Goal: Book appointment/travel/reservation

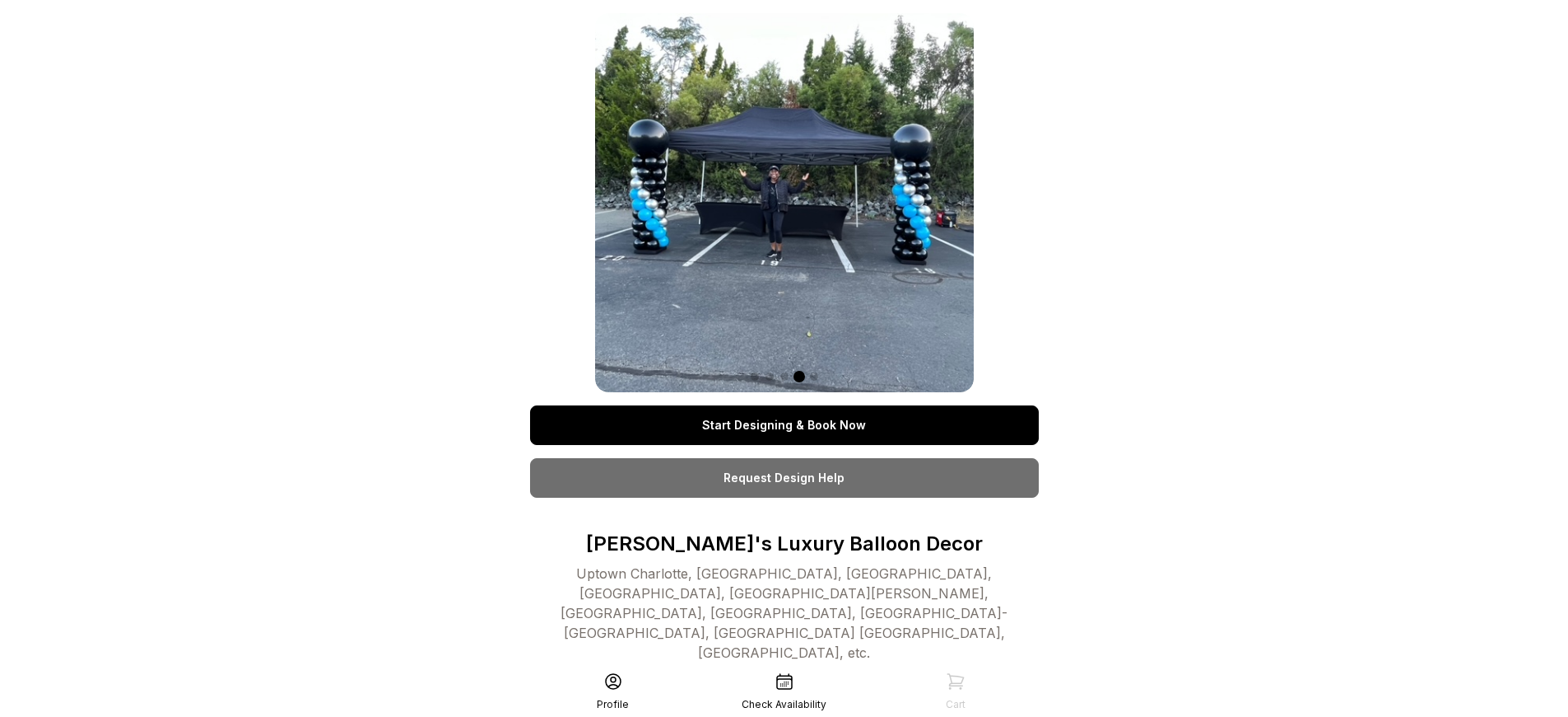
click at [784, 425] on link "Start Designing & Book Now" at bounding box center [784, 425] width 509 height 39
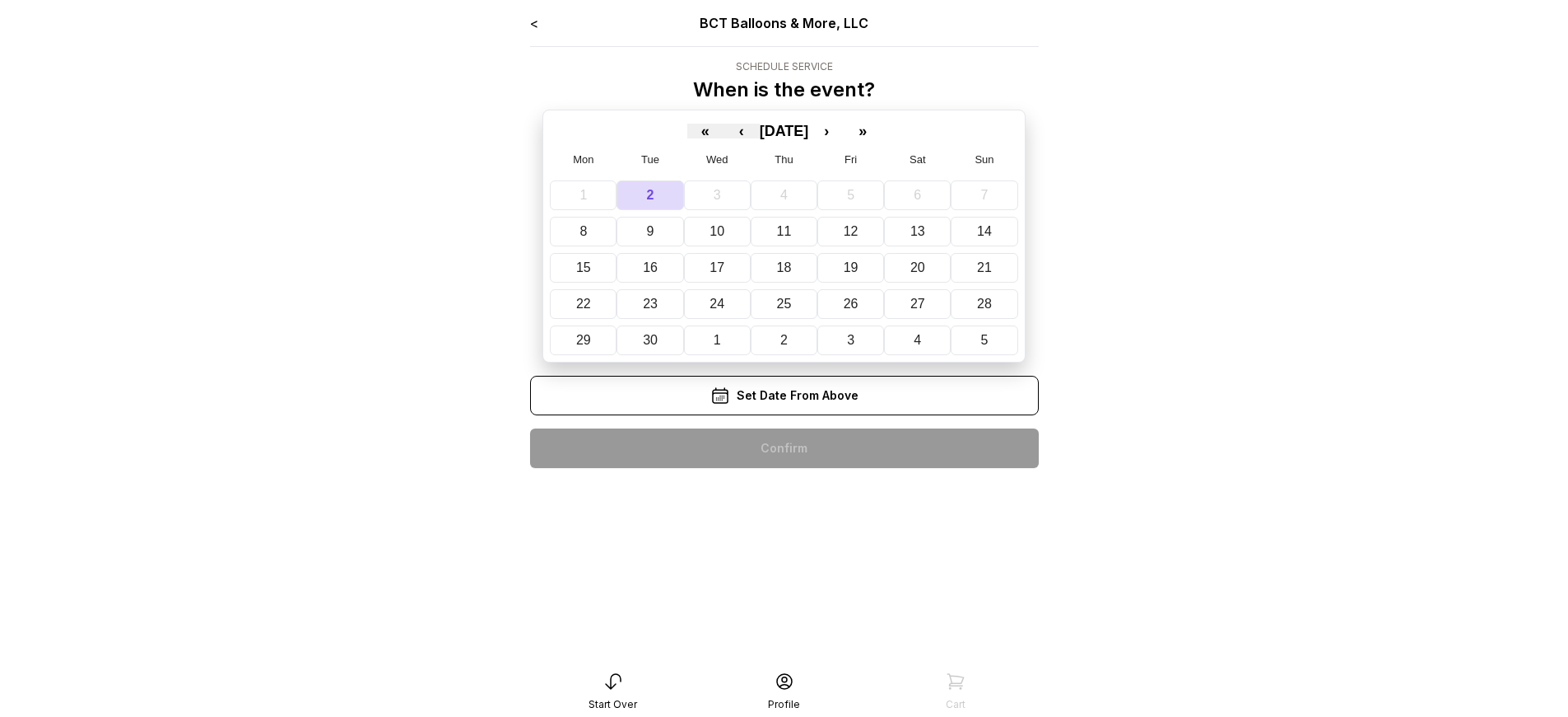
click at [784, 448] on div "< BCT Balloons & More, LLC Schedule Service When is the event? « ‹ [DATE] › » M…" at bounding box center [784, 246] width 509 height 467
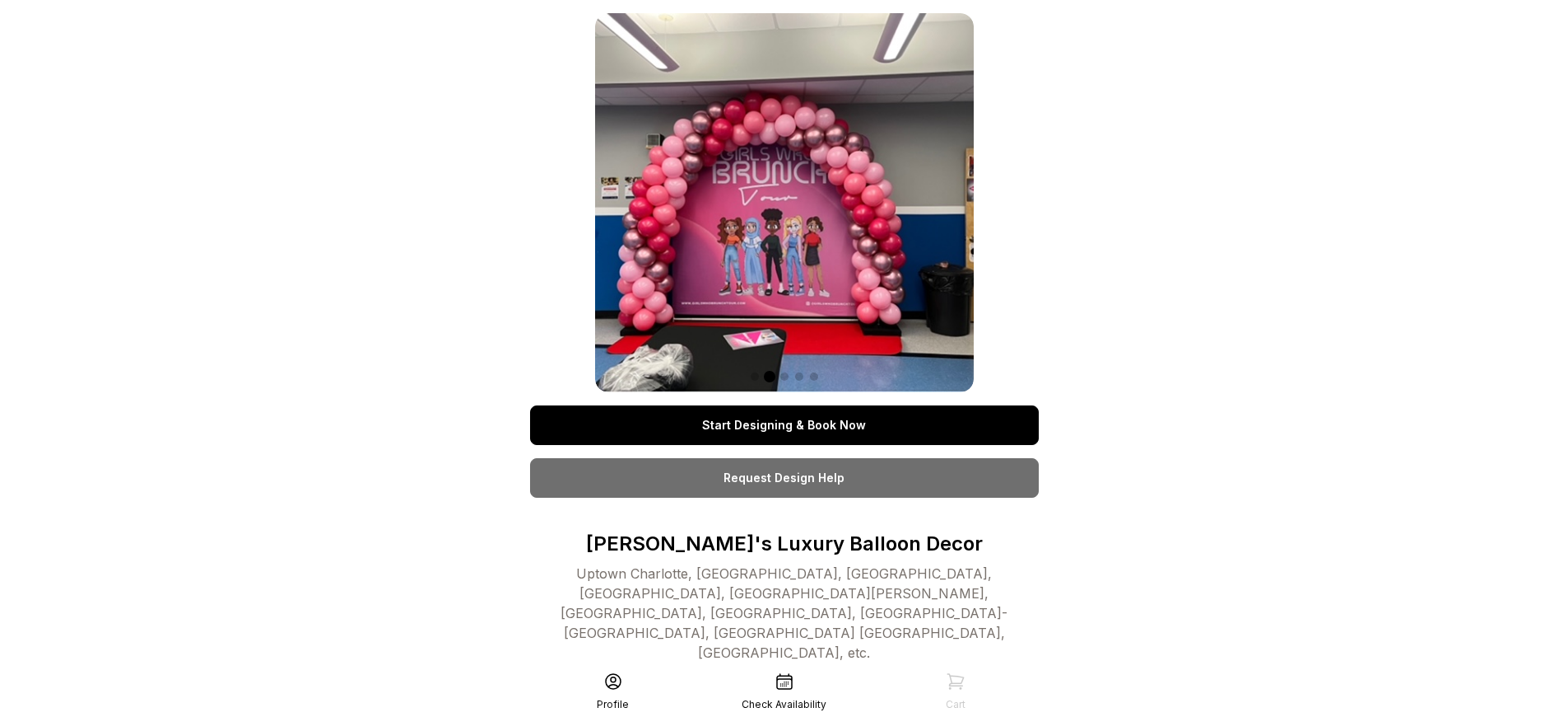
click at [784, 425] on link "Start Designing & Book Now" at bounding box center [784, 425] width 509 height 39
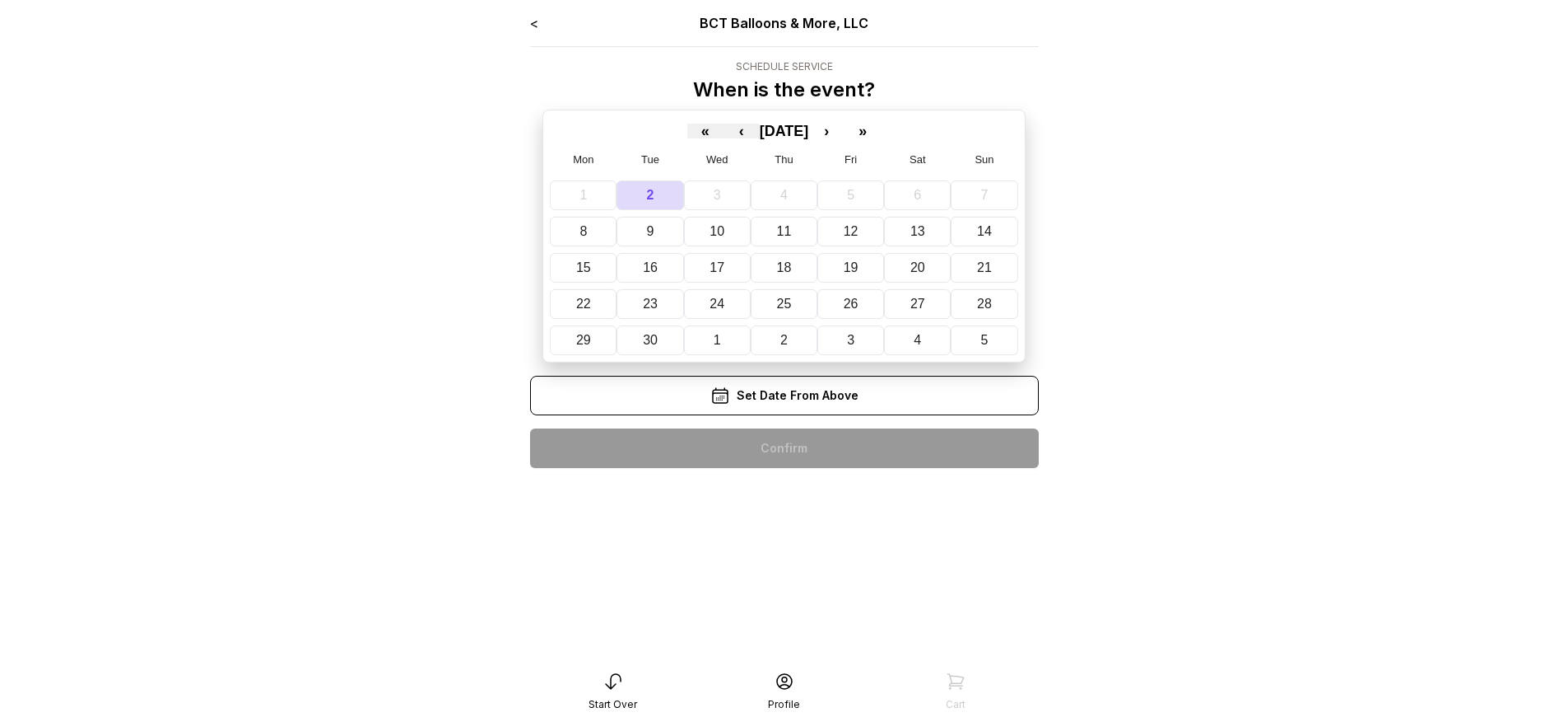
click at [784, 448] on div "< BCT Balloons & More, LLC Schedule Service When is the event? « ‹ [DATE] › » M…" at bounding box center [784, 246] width 509 height 467
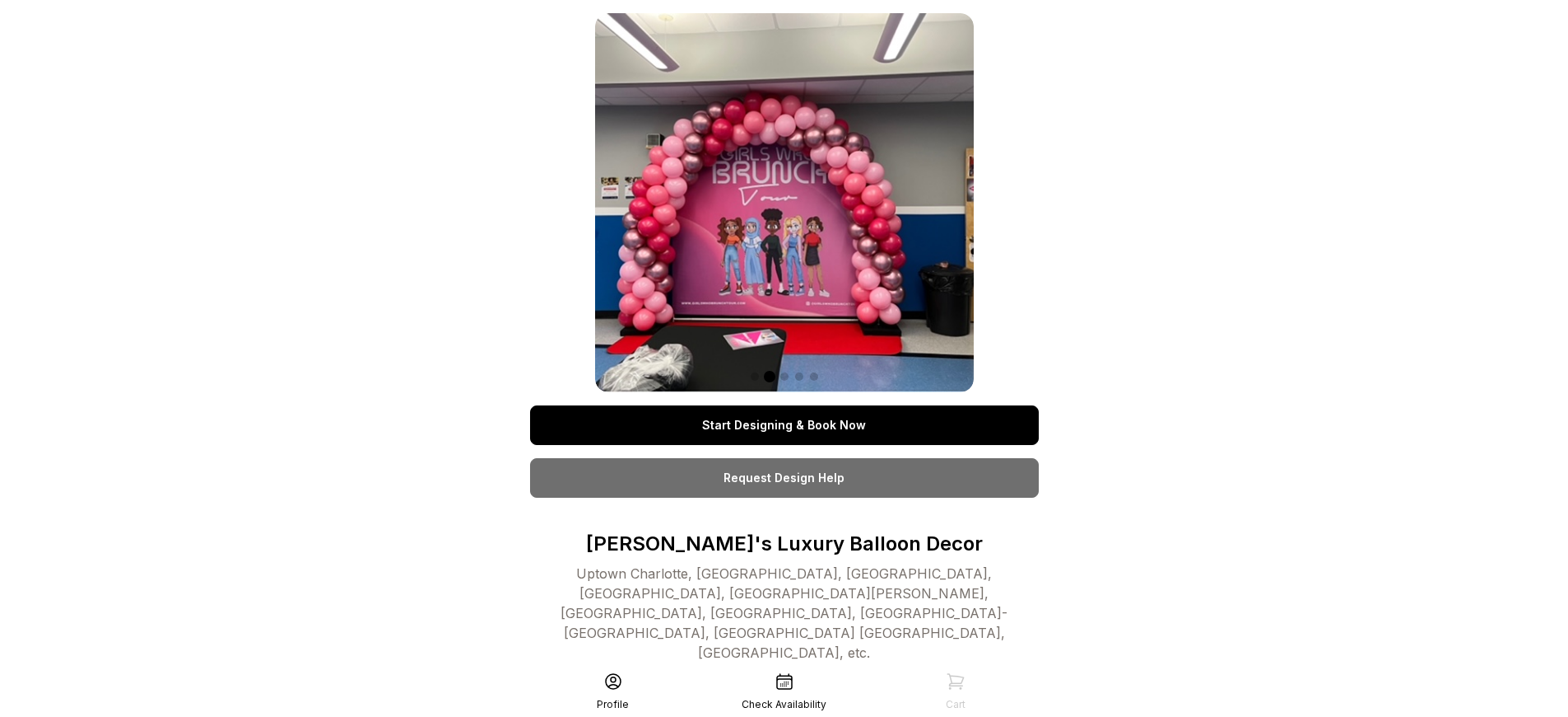
click at [784, 425] on link "Start Designing & Book Now" at bounding box center [784, 425] width 509 height 39
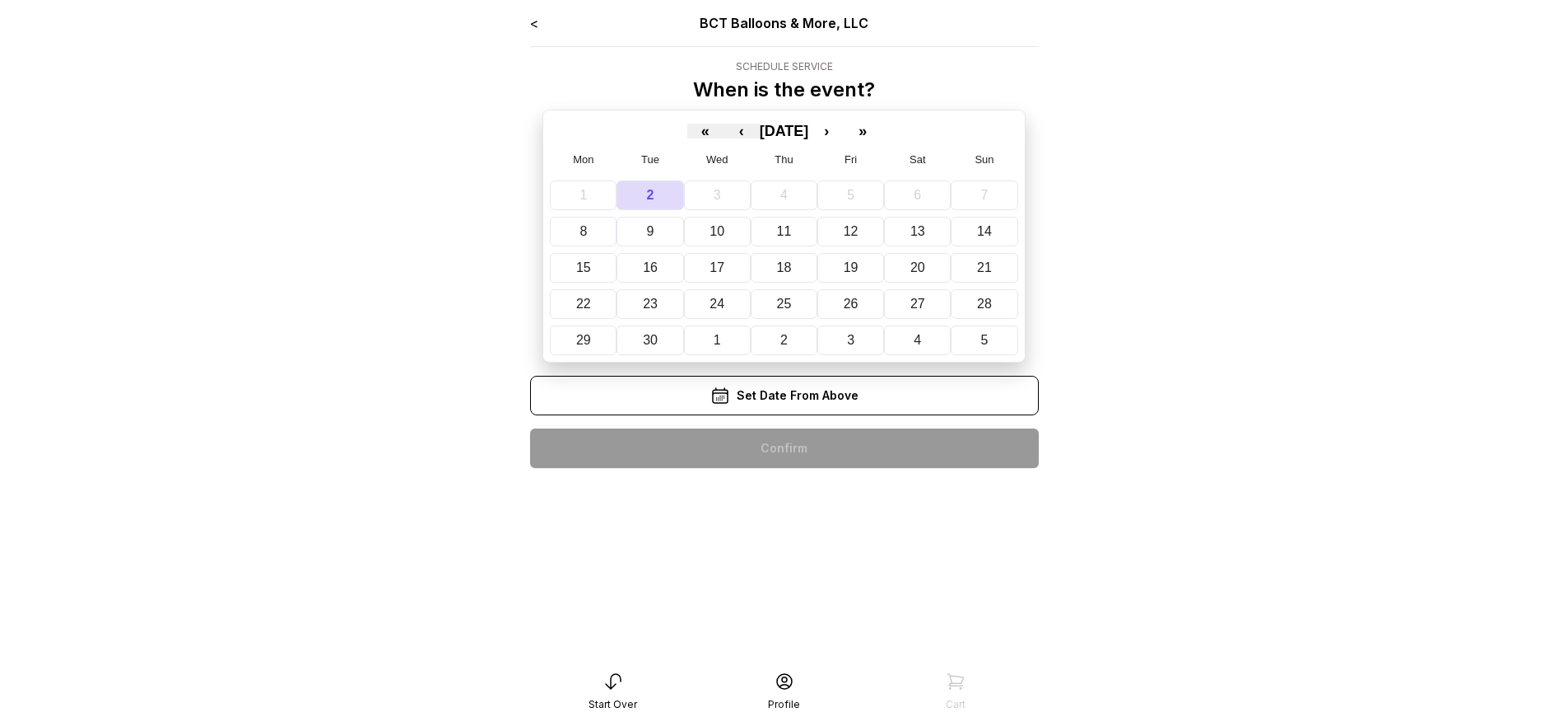
click at [784, 448] on div "< BCT Balloons & More, LLC Schedule Service When is the event? « ‹ [DATE] › » M…" at bounding box center [784, 246] width 509 height 467
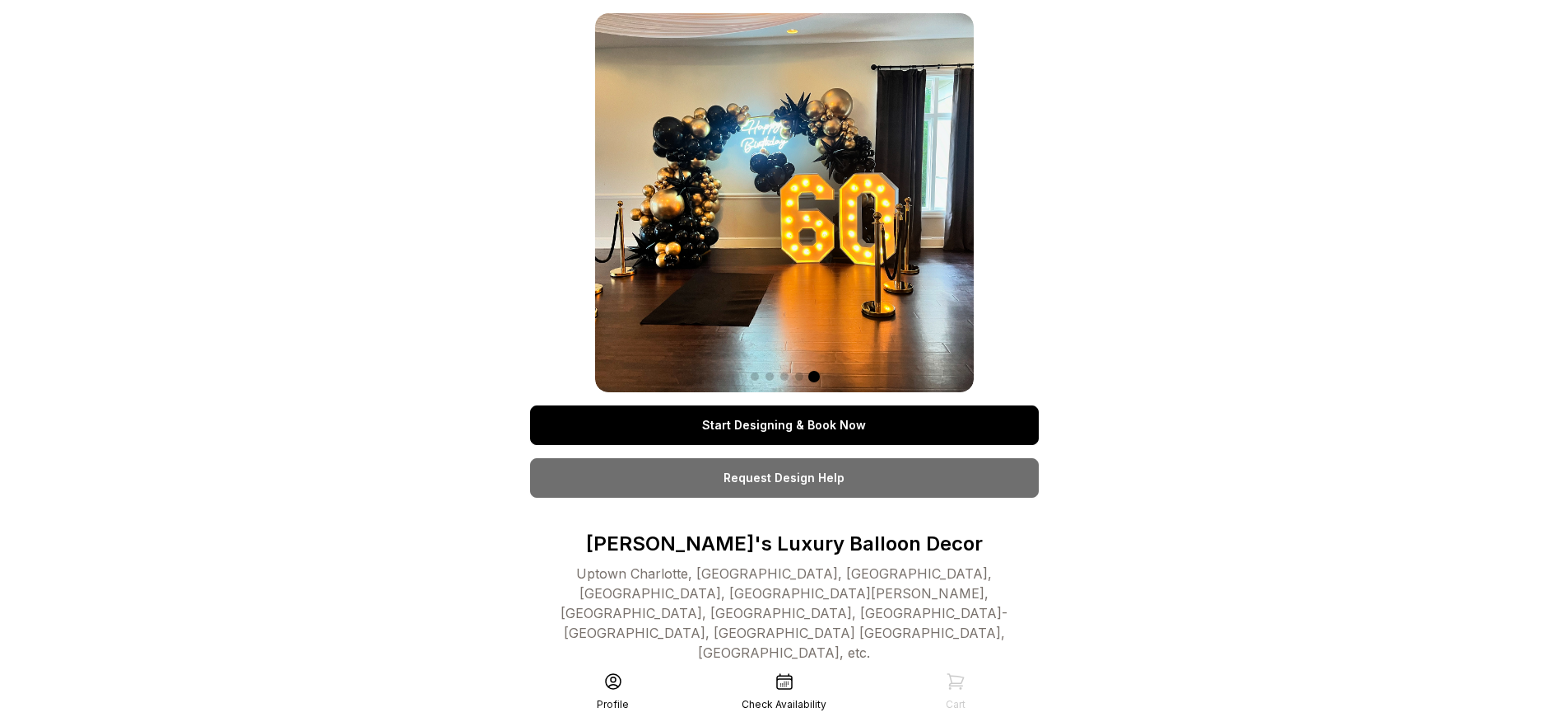
click at [784, 425] on link "Start Designing & Book Now" at bounding box center [784, 425] width 509 height 39
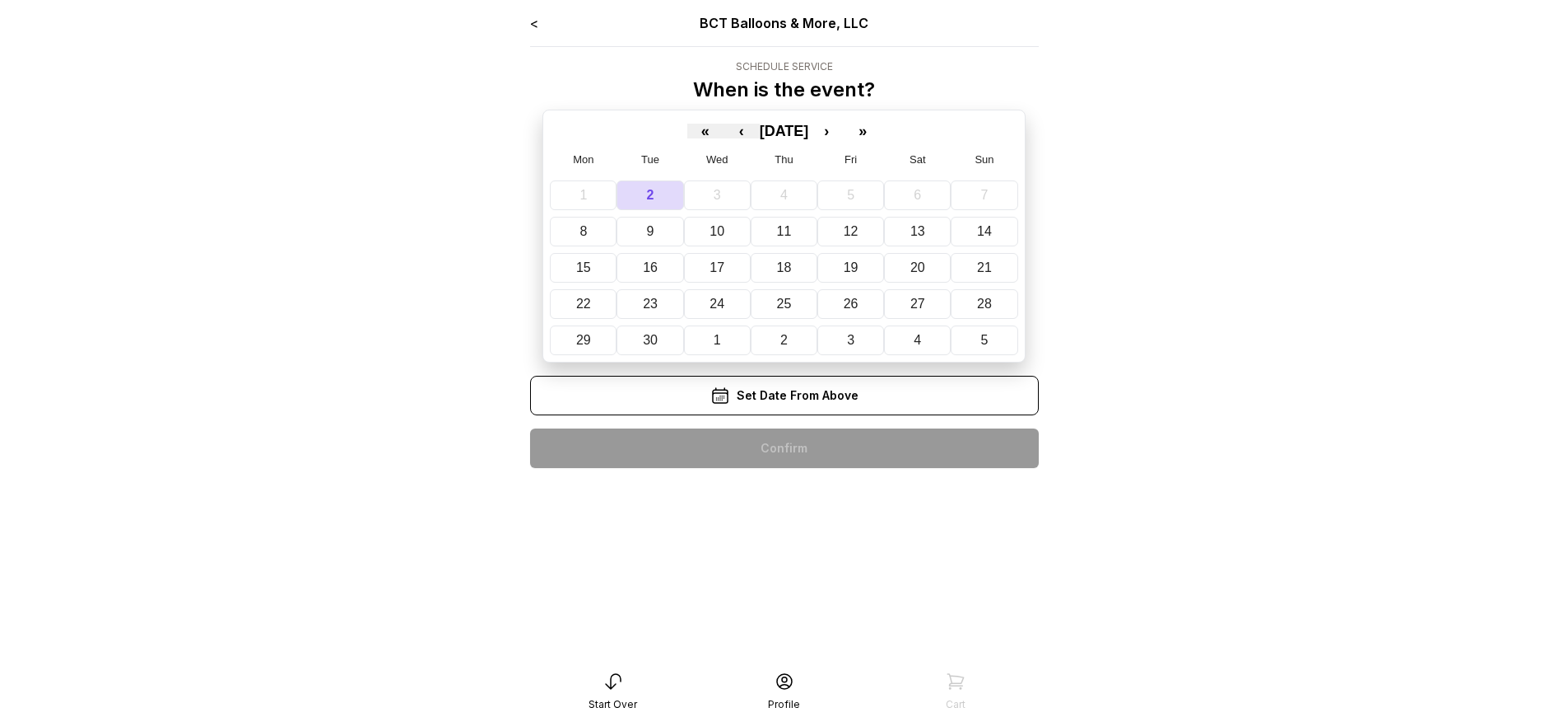
click at [784, 448] on div "< BCT Balloons & More, LLC Schedule Service When is the event? « ‹ [DATE] › » M…" at bounding box center [784, 246] width 509 height 467
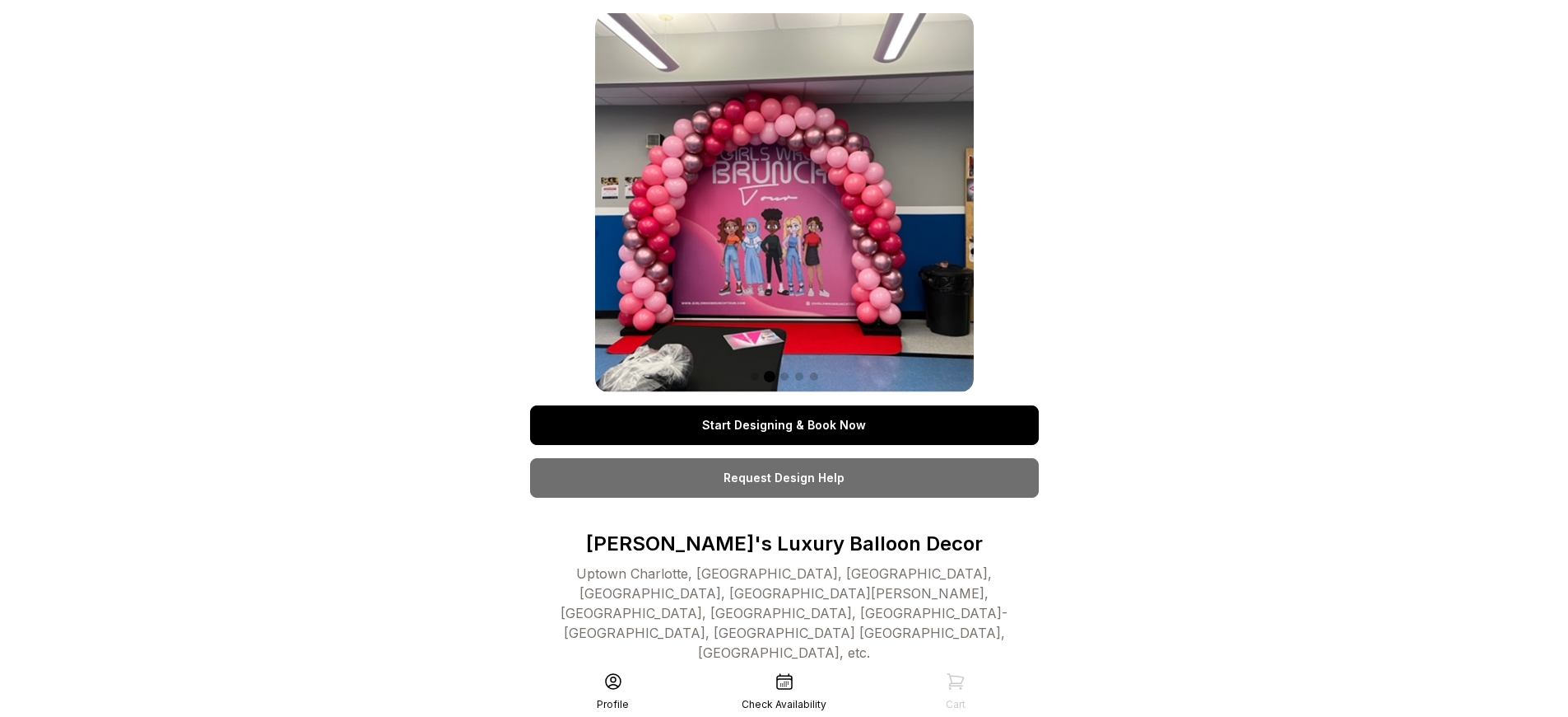
click at [784, 425] on link "Start Designing & Book Now" at bounding box center [784, 425] width 509 height 39
